Goal: Information Seeking & Learning: Learn about a topic

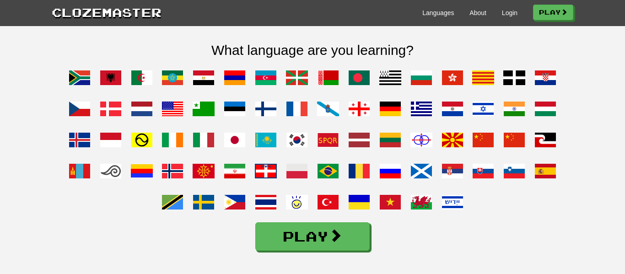
scroll to position [715, 0]
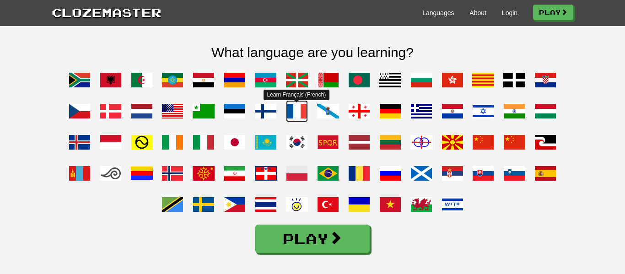
click at [287, 122] on span at bounding box center [297, 111] width 22 height 22
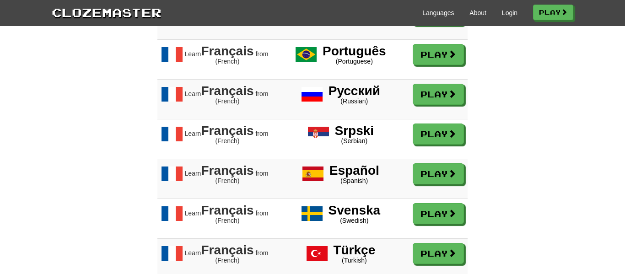
scroll to position [1217, 0]
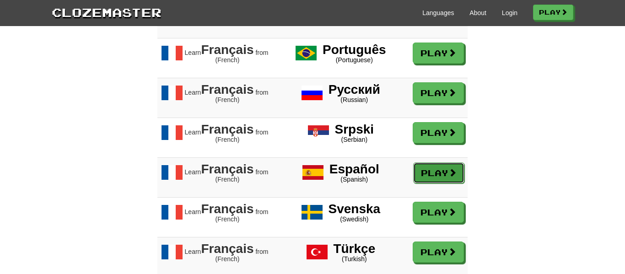
click at [436, 173] on link "Play" at bounding box center [438, 172] width 51 height 21
